Goal: Find specific page/section: Find specific page/section

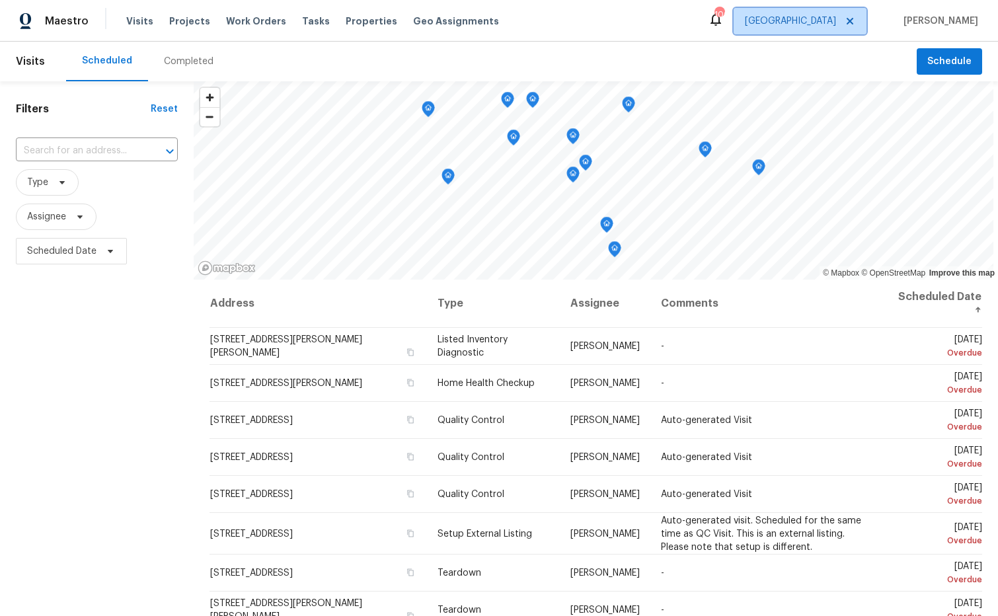
click at [833, 24] on span "[GEOGRAPHIC_DATA]" at bounding box center [790, 21] width 91 height 13
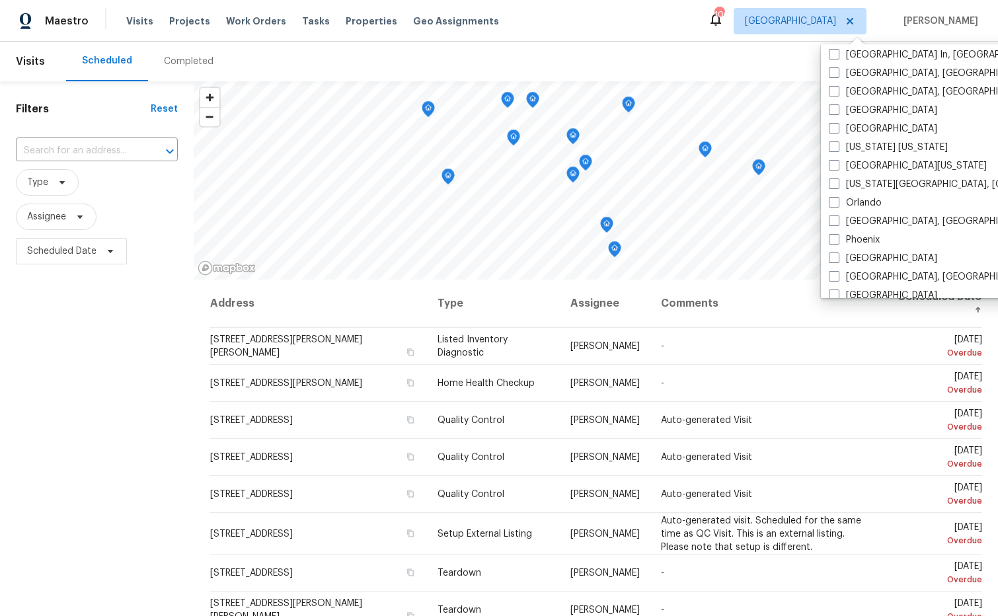
scroll to position [577, 0]
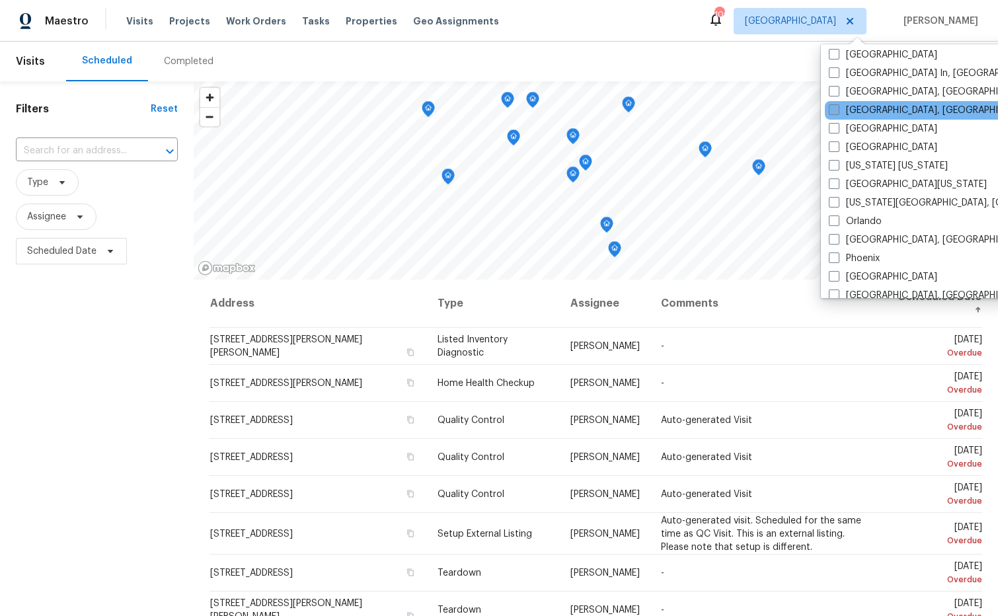
drag, startPoint x: 836, startPoint y: 111, endPoint x: 829, endPoint y: 112, distance: 7.3
click at [836, 111] on span at bounding box center [834, 109] width 11 height 11
click at [836, 111] on input "[GEOGRAPHIC_DATA], [GEOGRAPHIC_DATA]" at bounding box center [833, 108] width 9 height 9
checkbox input "true"
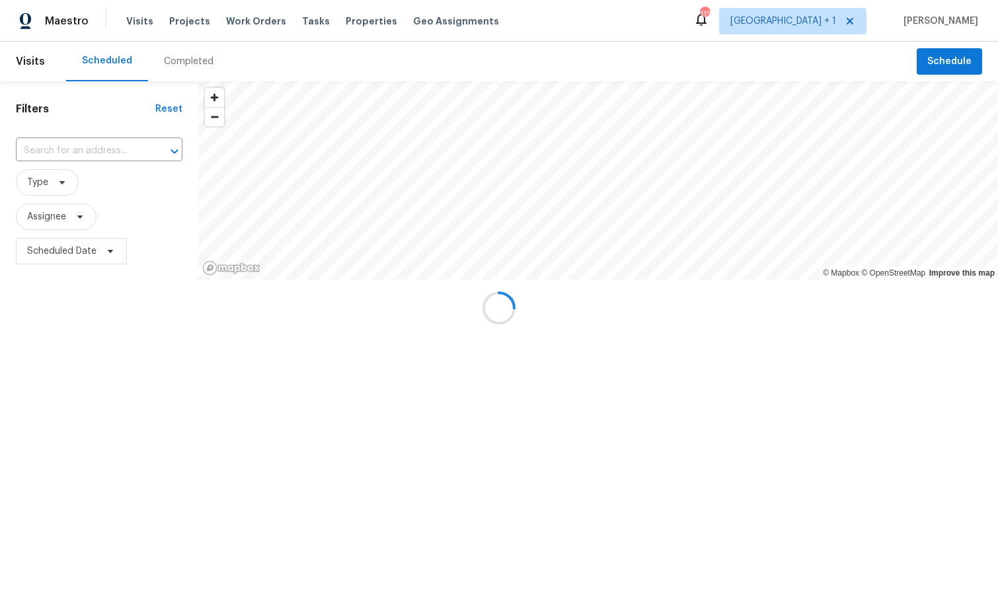
click at [766, 81] on div at bounding box center [499, 308] width 998 height 616
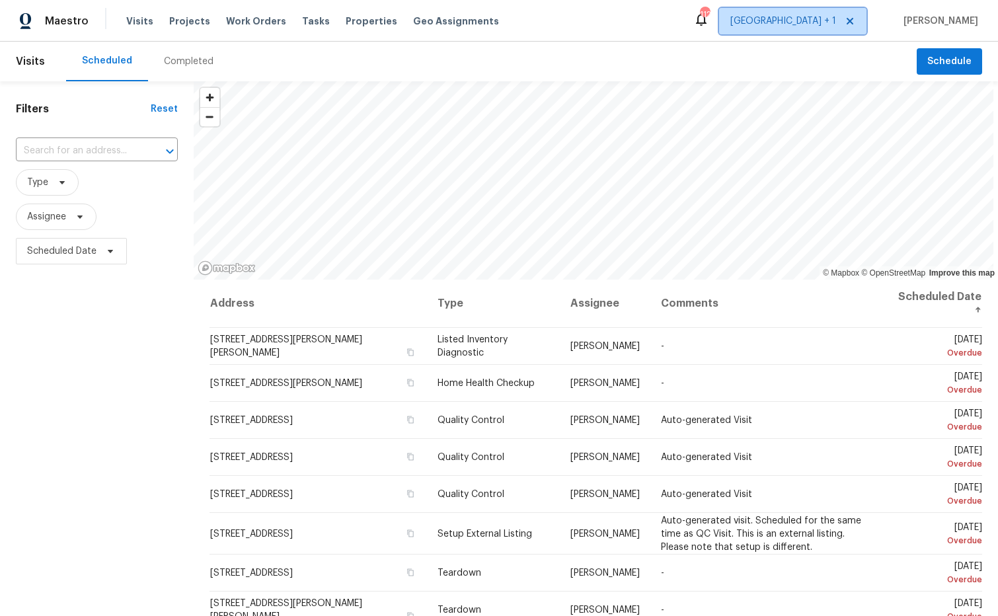
click at [836, 23] on span "[GEOGRAPHIC_DATA] + 1" at bounding box center [783, 21] width 106 height 13
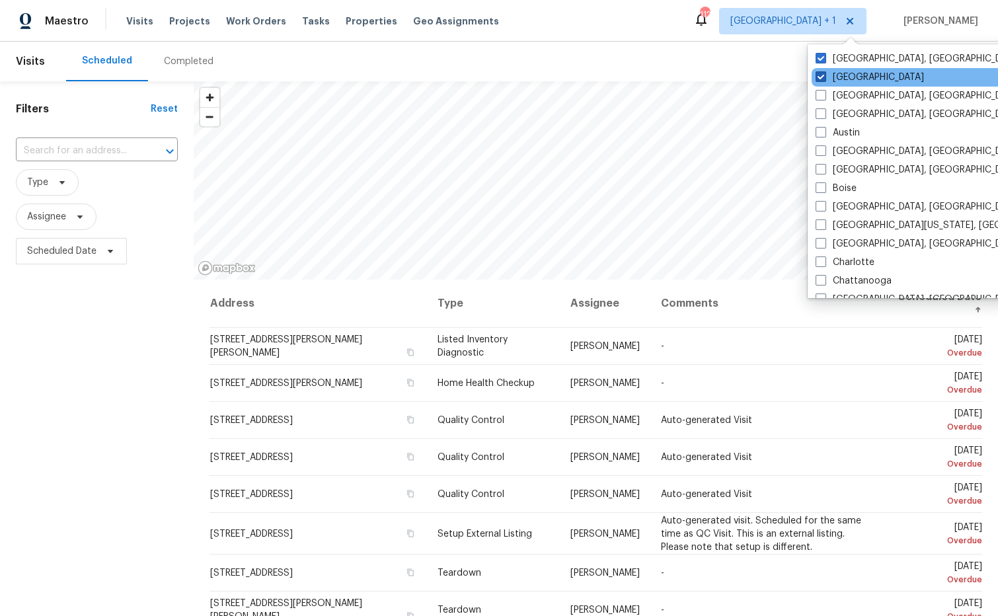
click at [843, 79] on label "[GEOGRAPHIC_DATA]" at bounding box center [869, 77] width 108 height 13
click at [824, 79] on input "[GEOGRAPHIC_DATA]" at bounding box center [819, 75] width 9 height 9
checkbox input "false"
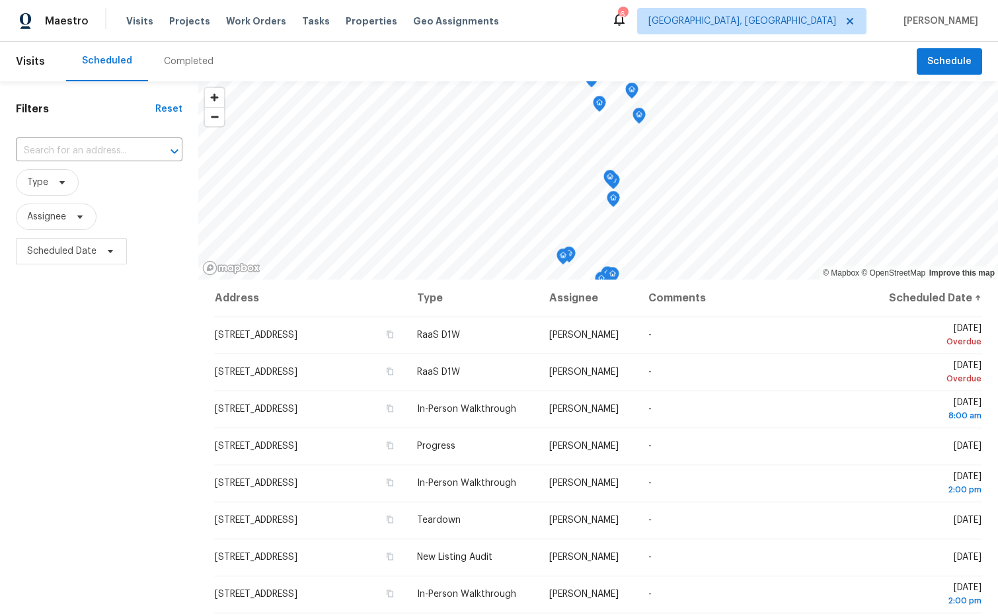
click at [353, 32] on div "Visits Projects Work Orders Tasks Properties Geo Assignments" at bounding box center [320, 21] width 389 height 26
click at [354, 23] on span "Properties" at bounding box center [372, 21] width 52 height 13
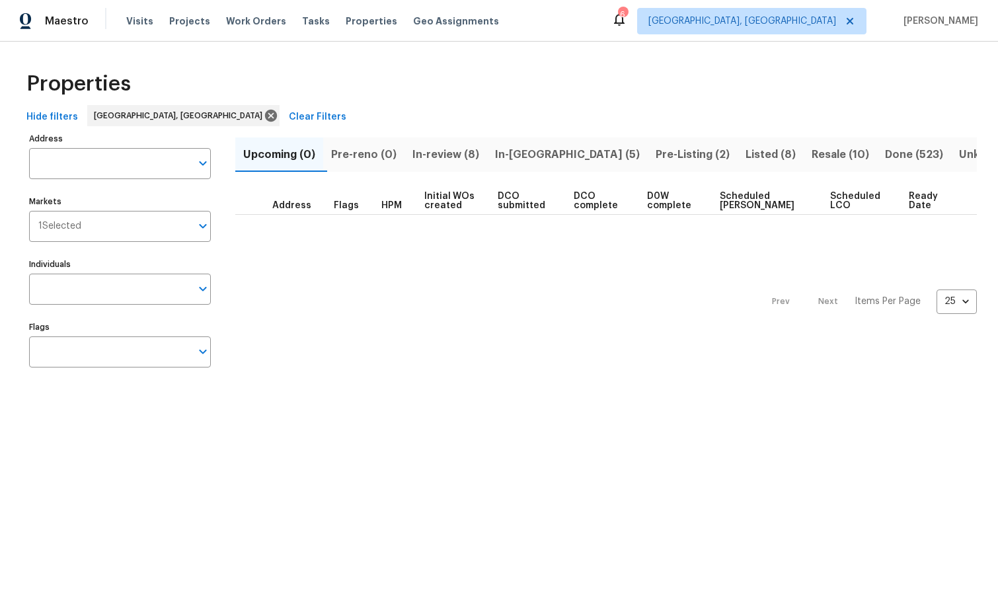
click at [745, 157] on span "Listed (8)" at bounding box center [770, 154] width 50 height 19
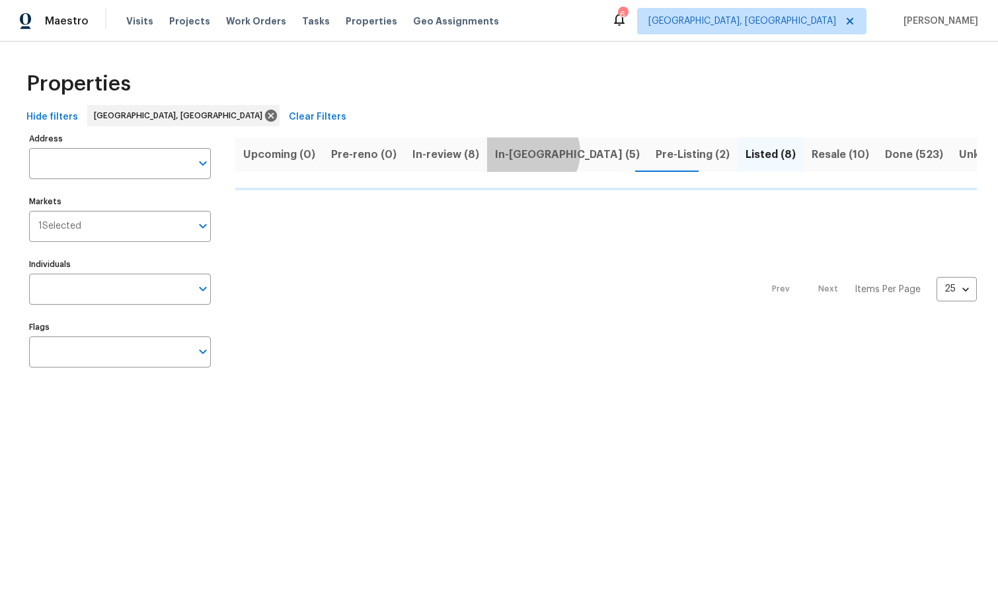
click at [527, 152] on span "In-[GEOGRAPHIC_DATA] (5)" at bounding box center [567, 154] width 145 height 19
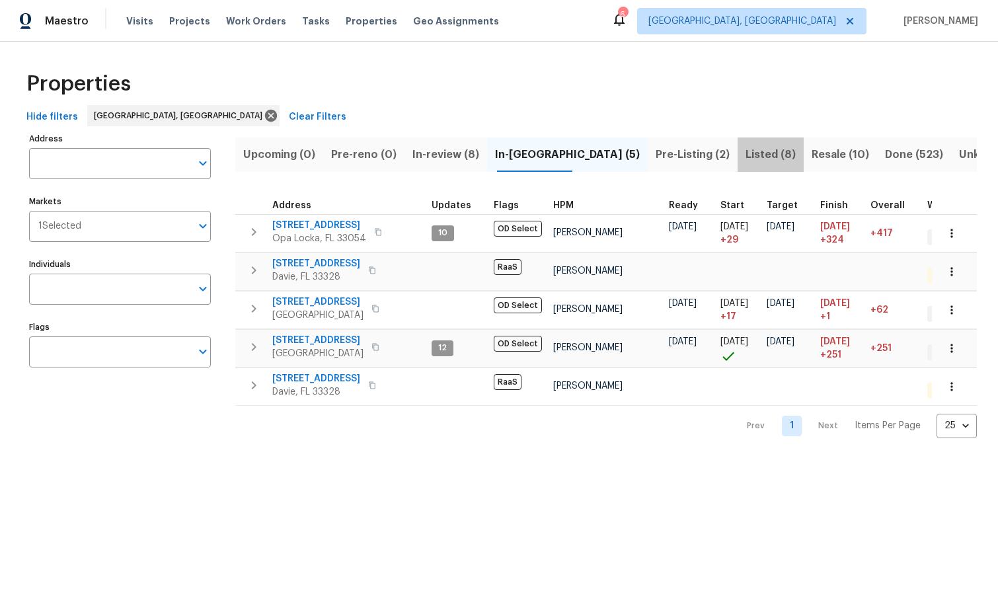
click at [745, 151] on span "Listed (8)" at bounding box center [770, 154] width 50 height 19
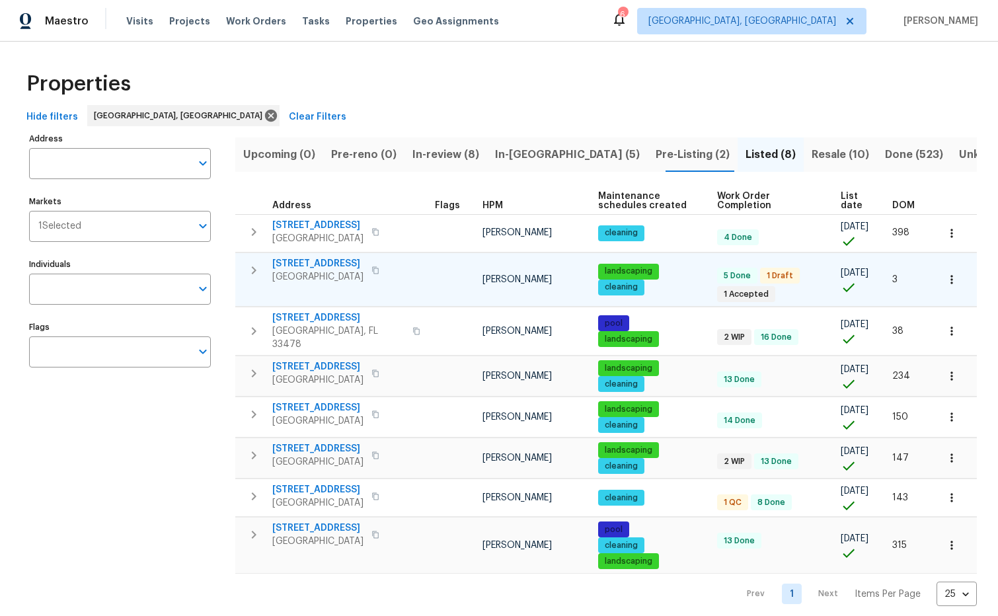
scroll to position [3, 0]
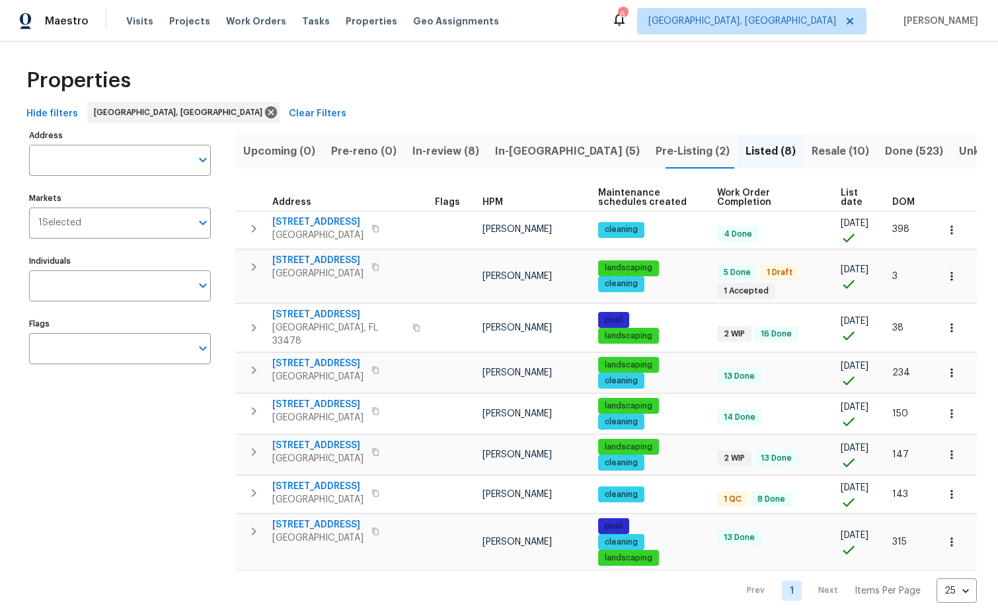
click at [907, 201] on span "DOM" at bounding box center [903, 202] width 22 height 9
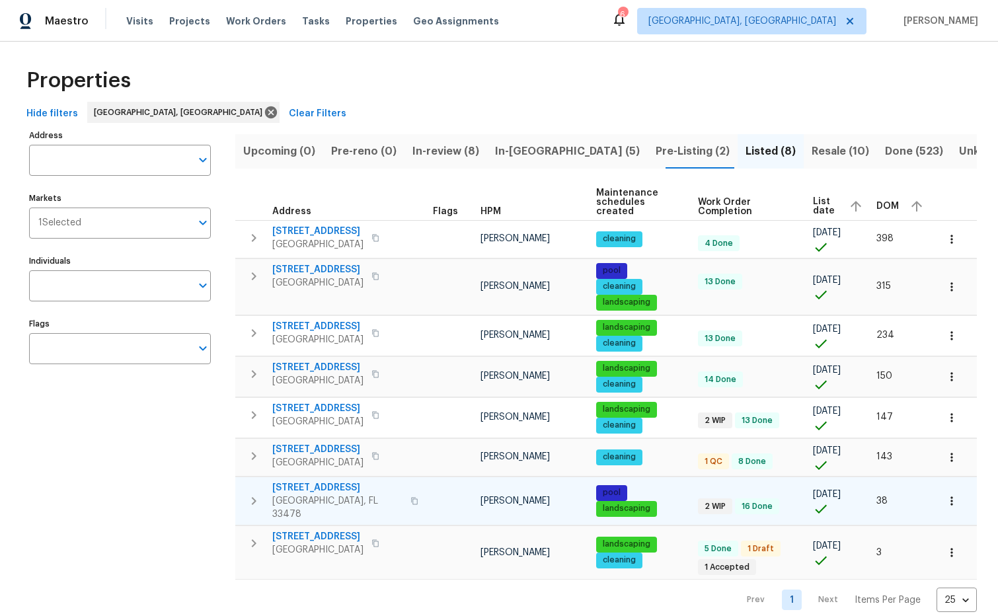
scroll to position [1, 0]
